Goal: Information Seeking & Learning: Learn about a topic

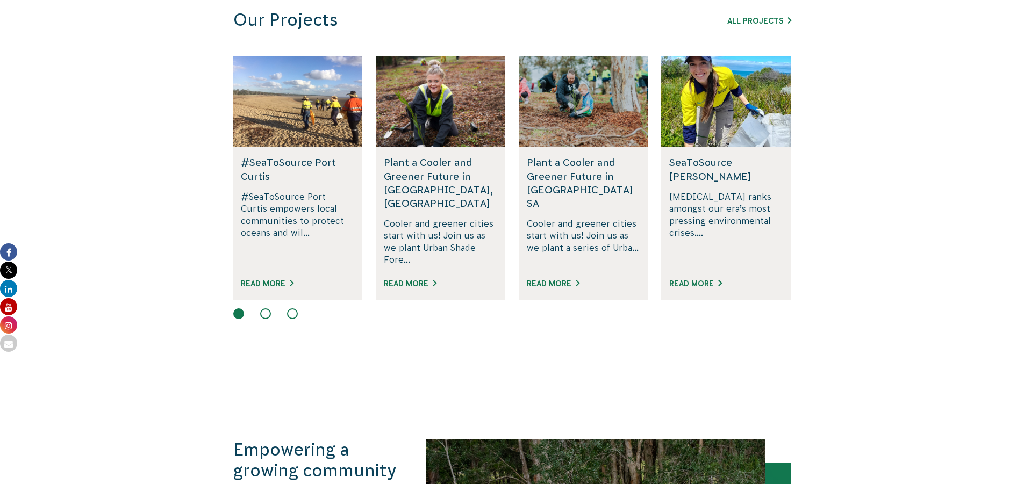
scroll to position [591, 0]
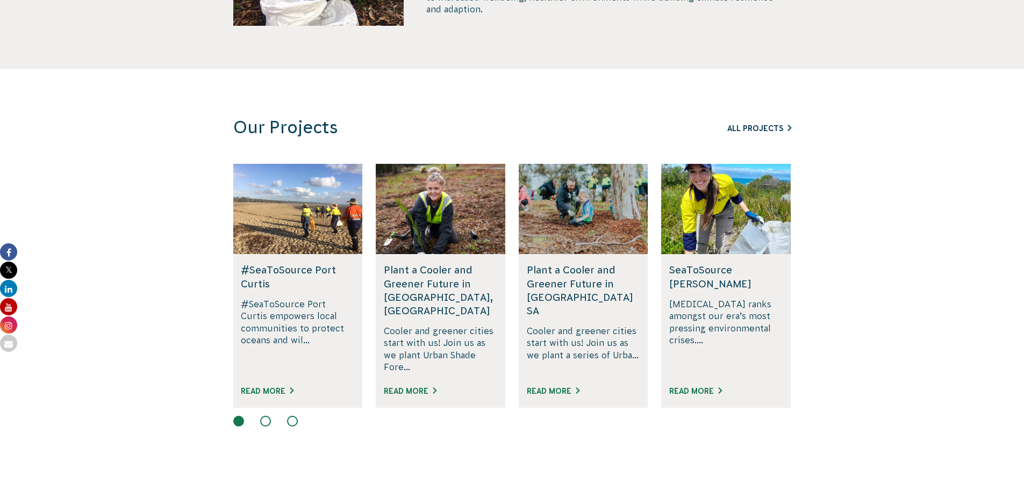
click at [777, 132] on link "All Projects" at bounding box center [759, 128] width 64 height 9
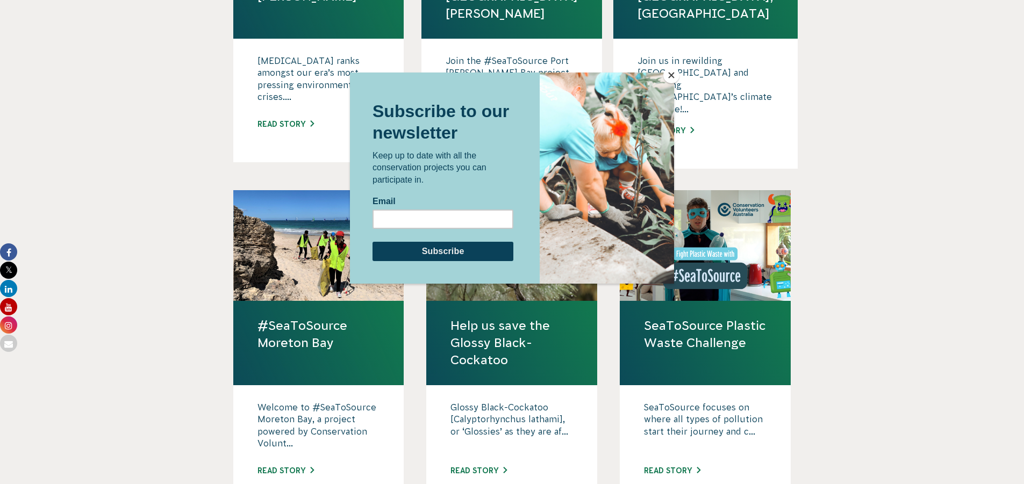
scroll to position [860, 0]
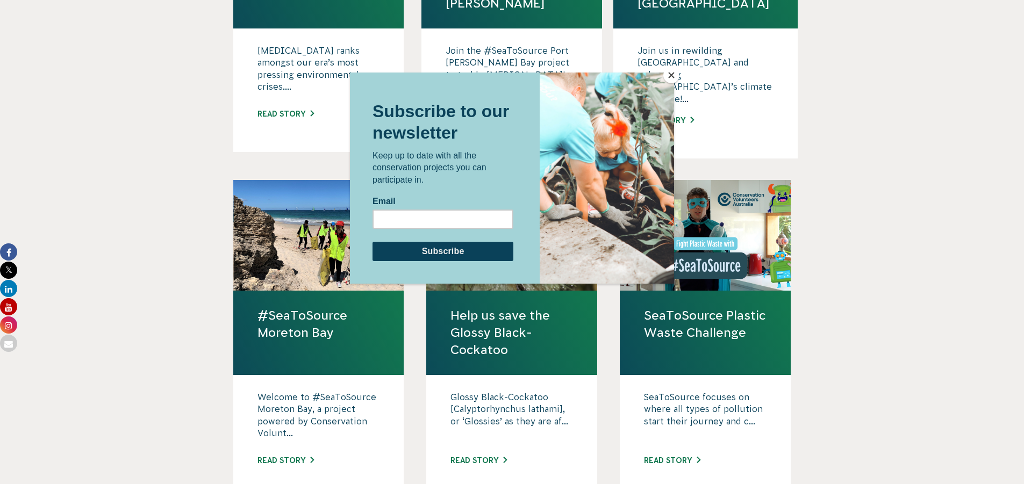
click at [675, 74] on button "Close" at bounding box center [671, 75] width 16 height 16
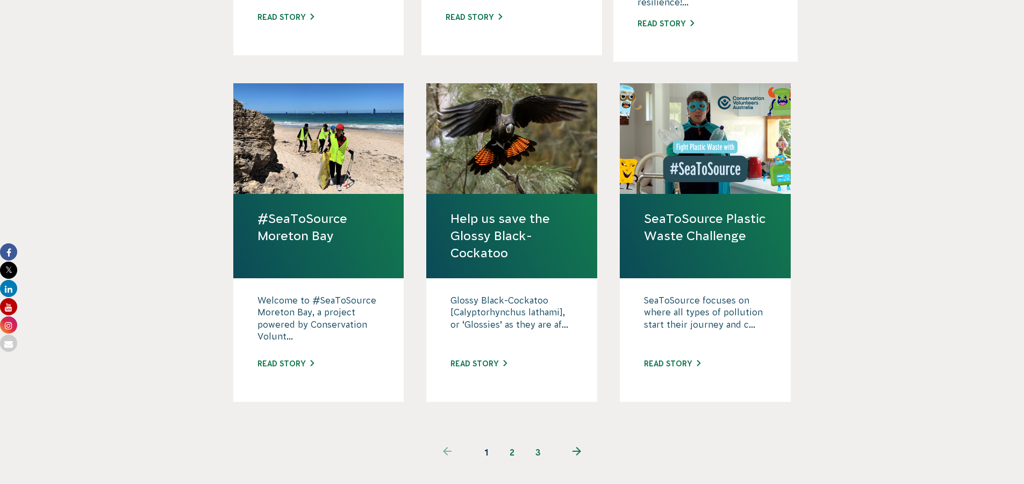
scroll to position [1075, 0]
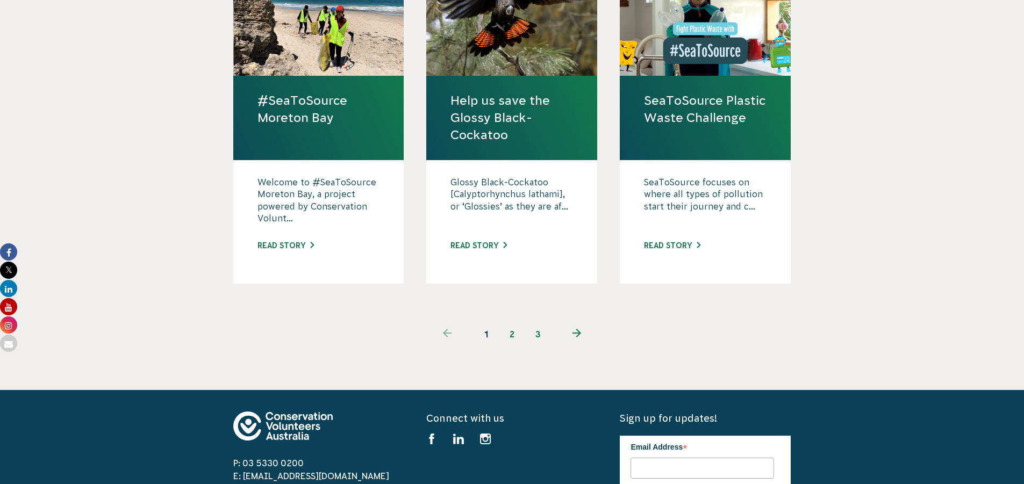
click at [515, 322] on link "2" at bounding box center [512, 335] width 26 height 26
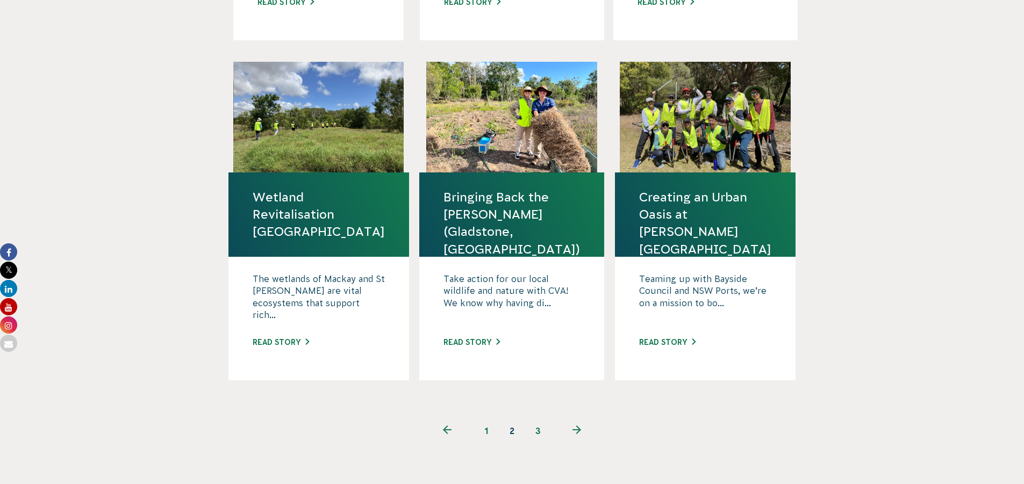
scroll to position [1083, 0]
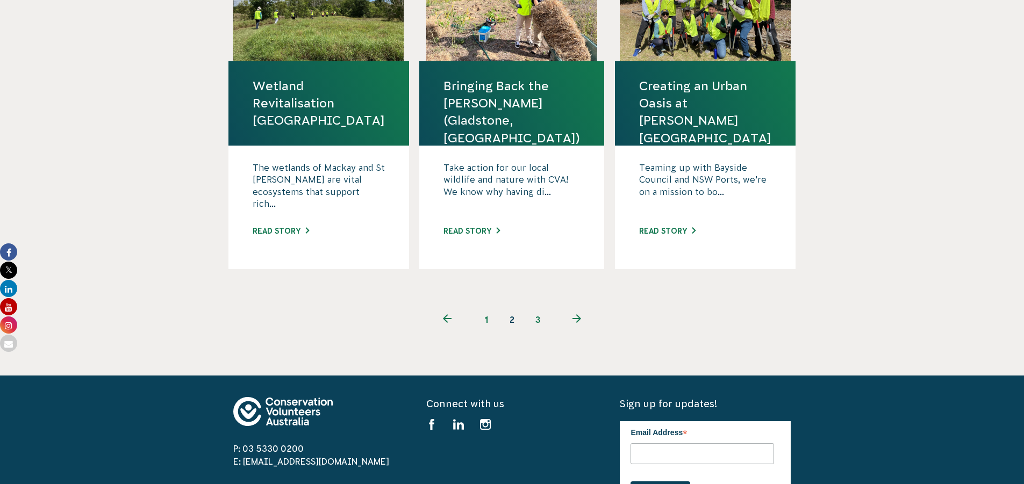
click at [540, 307] on link "3" at bounding box center [538, 320] width 26 height 26
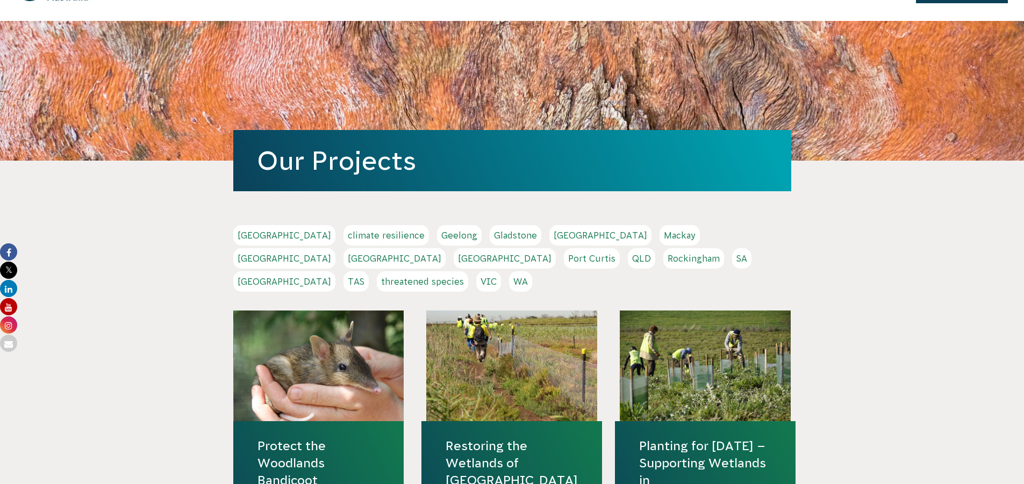
scroll to position [54, 0]
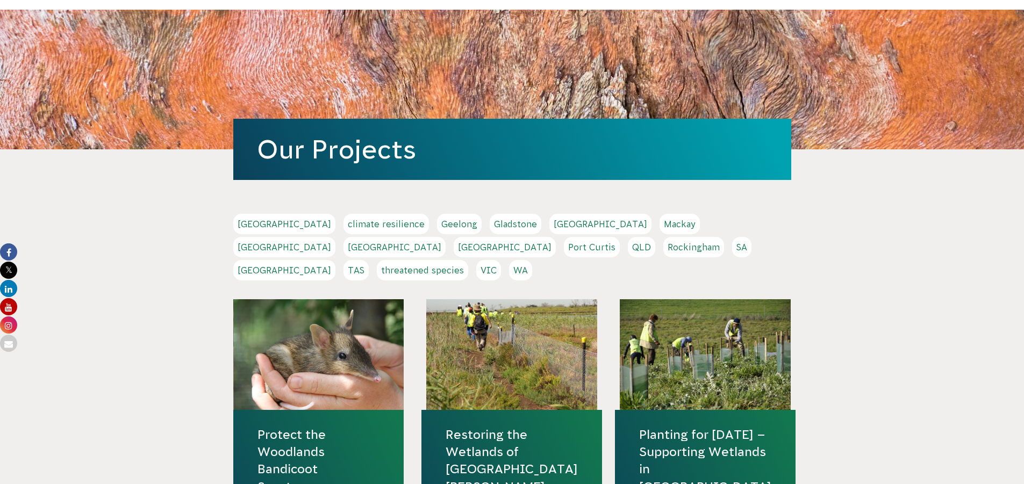
click at [342, 434] on link "Protect the Woodlands Bandicoot Sanctuary" at bounding box center [319, 460] width 123 height 69
